Goal: Check status: Check status

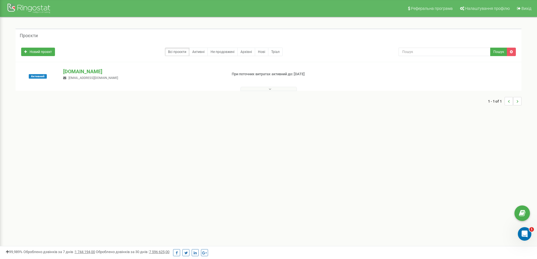
click at [36, 130] on div "Реферальна програма Налаштування профілю Вихід Проєкти Новий проєкт Всі проєкти…" at bounding box center [268, 169] width 537 height 338
click at [72, 68] on p "[DOMAIN_NAME]" at bounding box center [142, 71] width 159 height 7
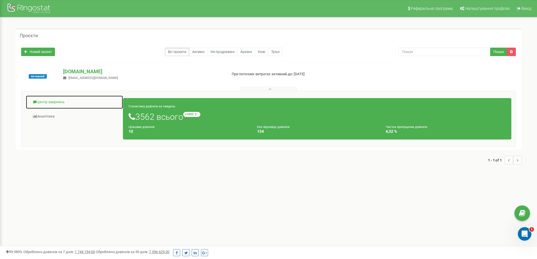
click at [57, 98] on link "Центр звернень" at bounding box center [75, 102] width 98 height 14
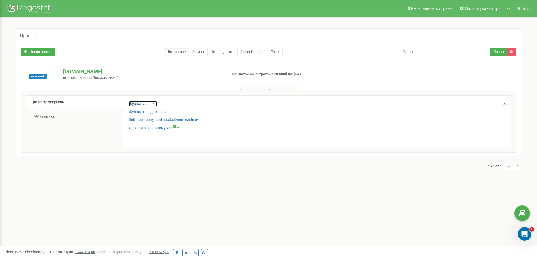
click at [143, 104] on link "Журнал дзвінків" at bounding box center [143, 103] width 28 height 5
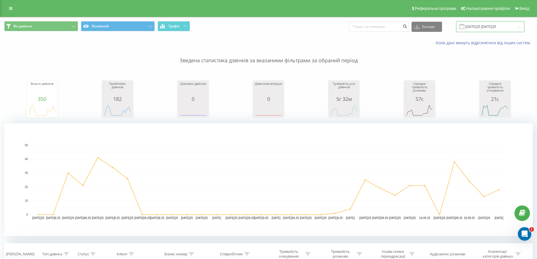
click at [487, 28] on input "21.08.2025 - 21.09.2025" at bounding box center [490, 26] width 68 height 11
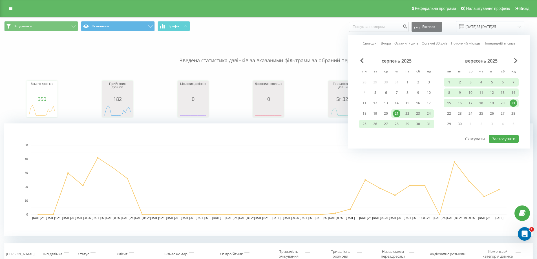
click at [365, 44] on link "Сьогодні" at bounding box center [370, 43] width 15 height 5
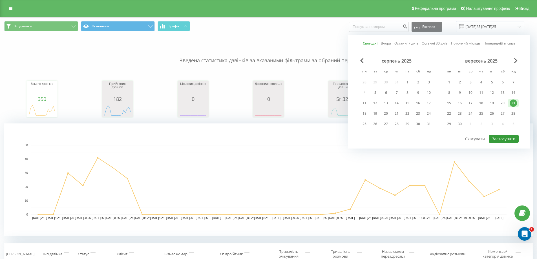
click at [500, 137] on button "Застосувати" at bounding box center [504, 139] width 30 height 8
type input "21.09.2025 - 21.09.2025"
